Goal: Register for event/course

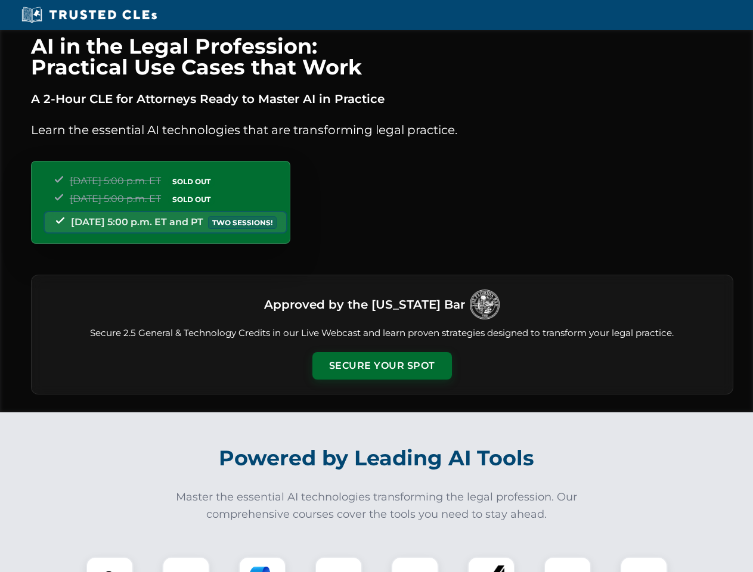
click at [382, 366] on button "Secure Your Spot" at bounding box center [382, 365] width 140 height 27
click at [110, 565] on img at bounding box center [109, 580] width 35 height 35
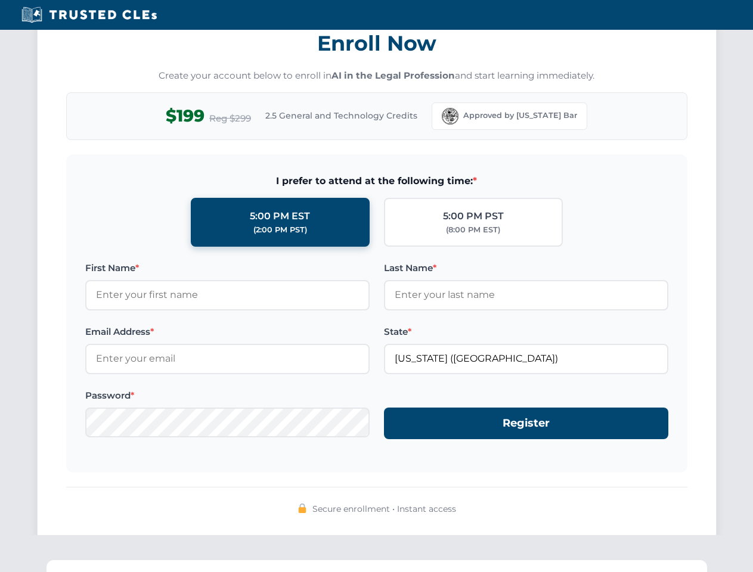
scroll to position [1170, 0]
